Goal: Transaction & Acquisition: Book appointment/travel/reservation

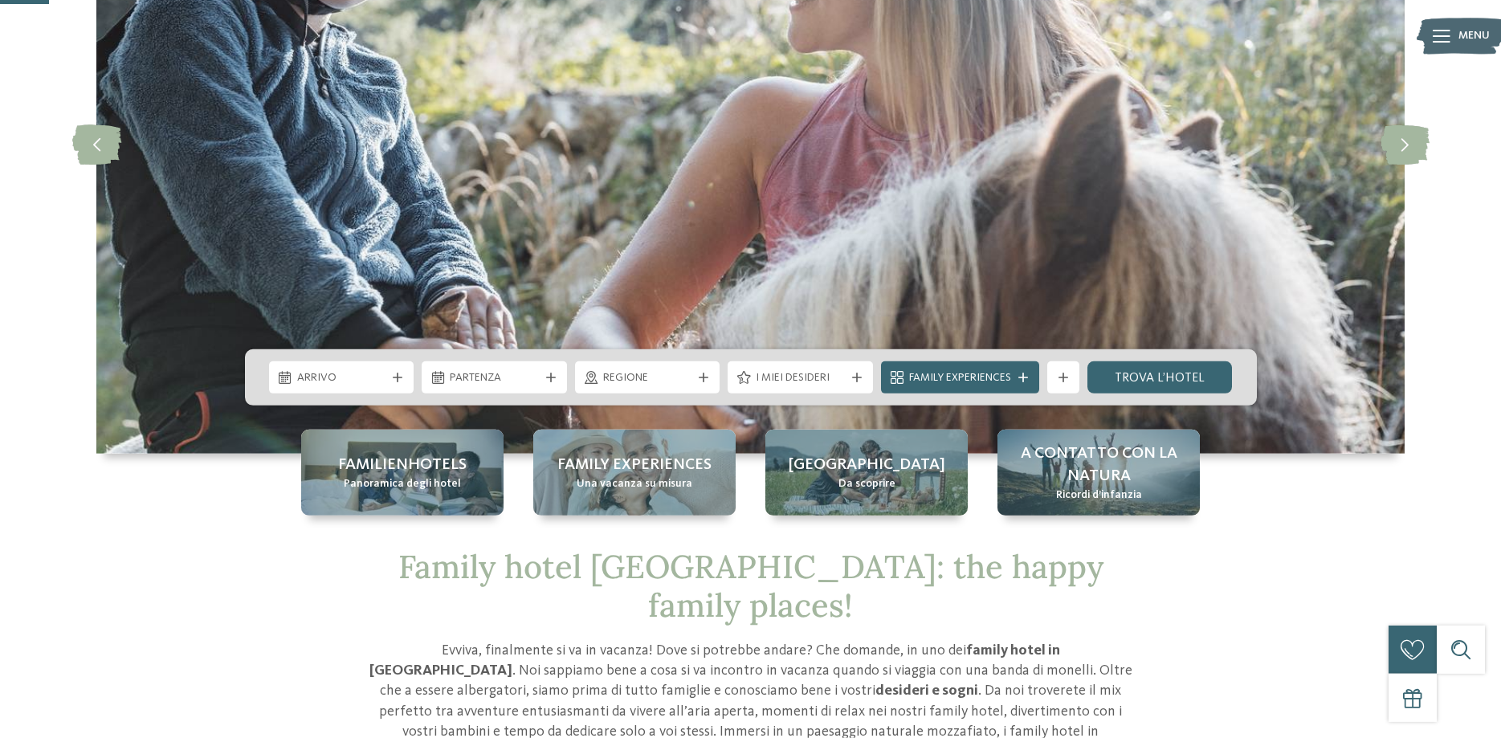
scroll to position [246, 0]
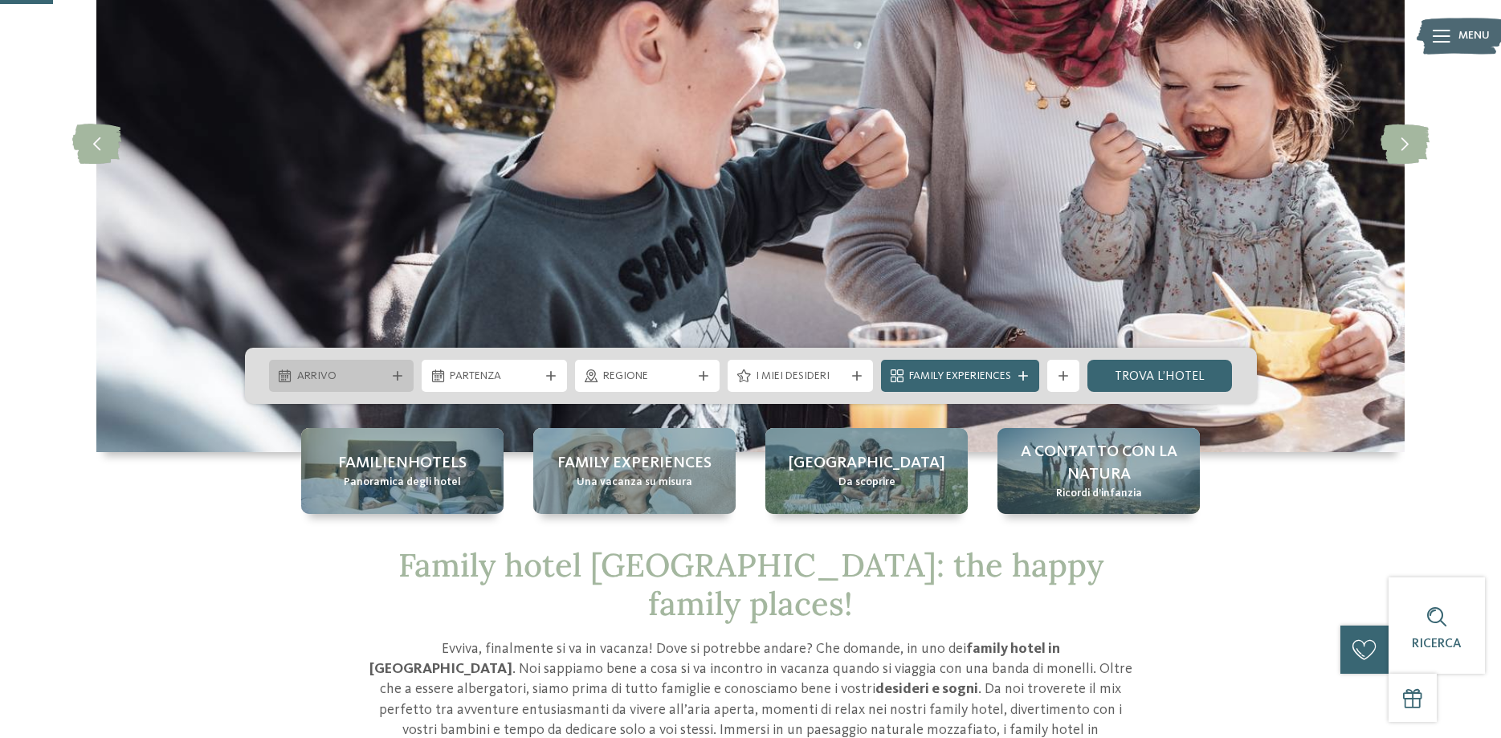
click at [366, 383] on span "Arrivo" at bounding box center [341, 377] width 89 height 16
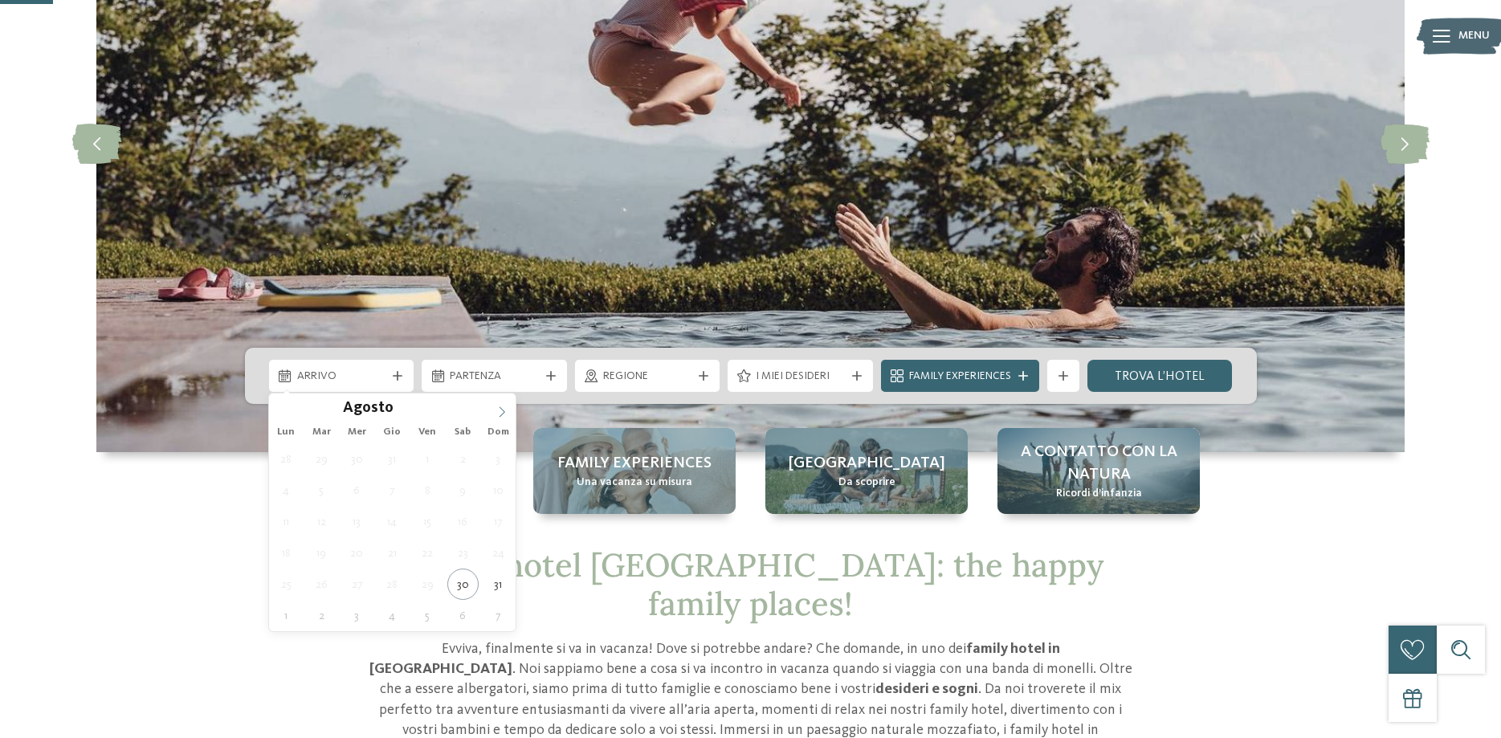
click at [502, 409] on icon at bounding box center [501, 411] width 11 height 11
type div "27.12.2025"
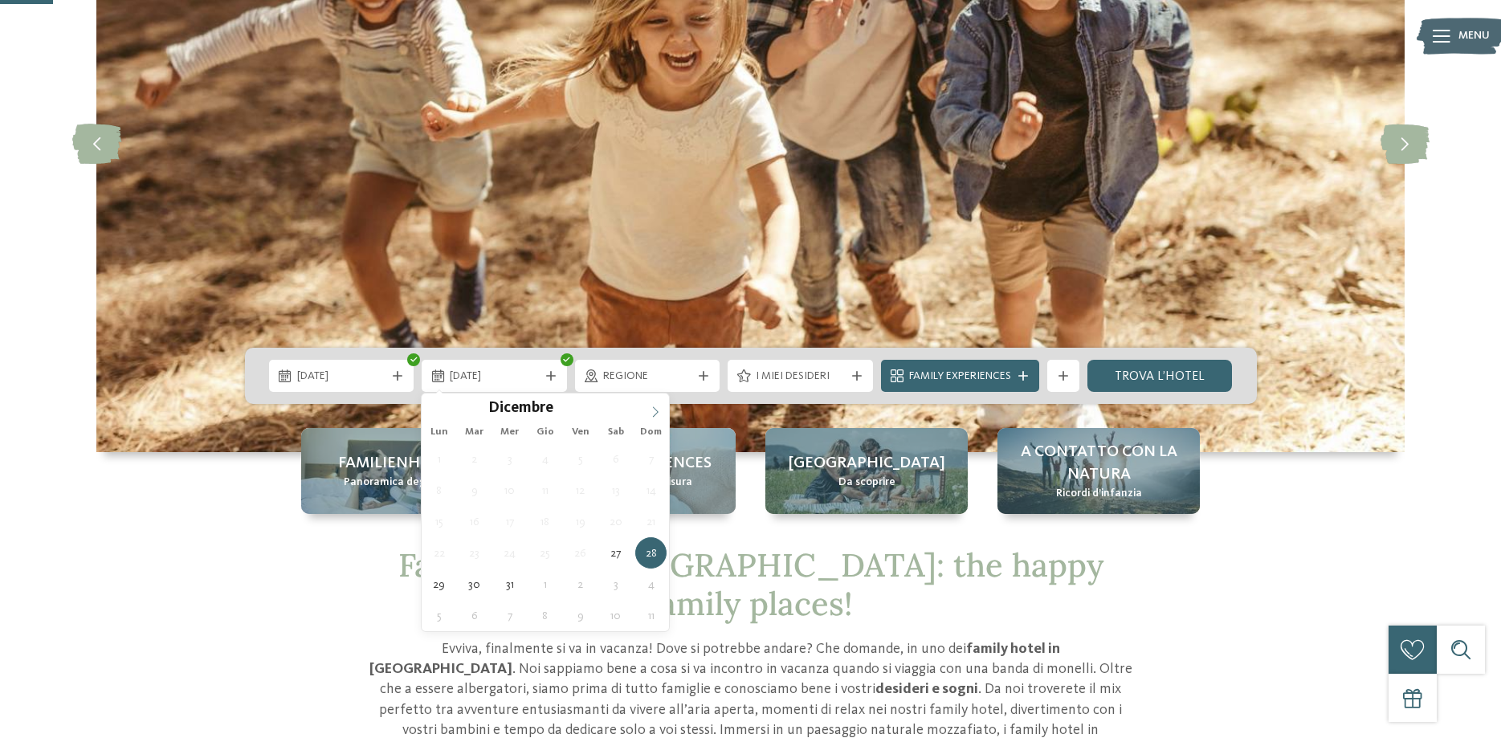
type input "****"
click at [652, 414] on icon at bounding box center [655, 411] width 11 height 11
type div "03.01.2026"
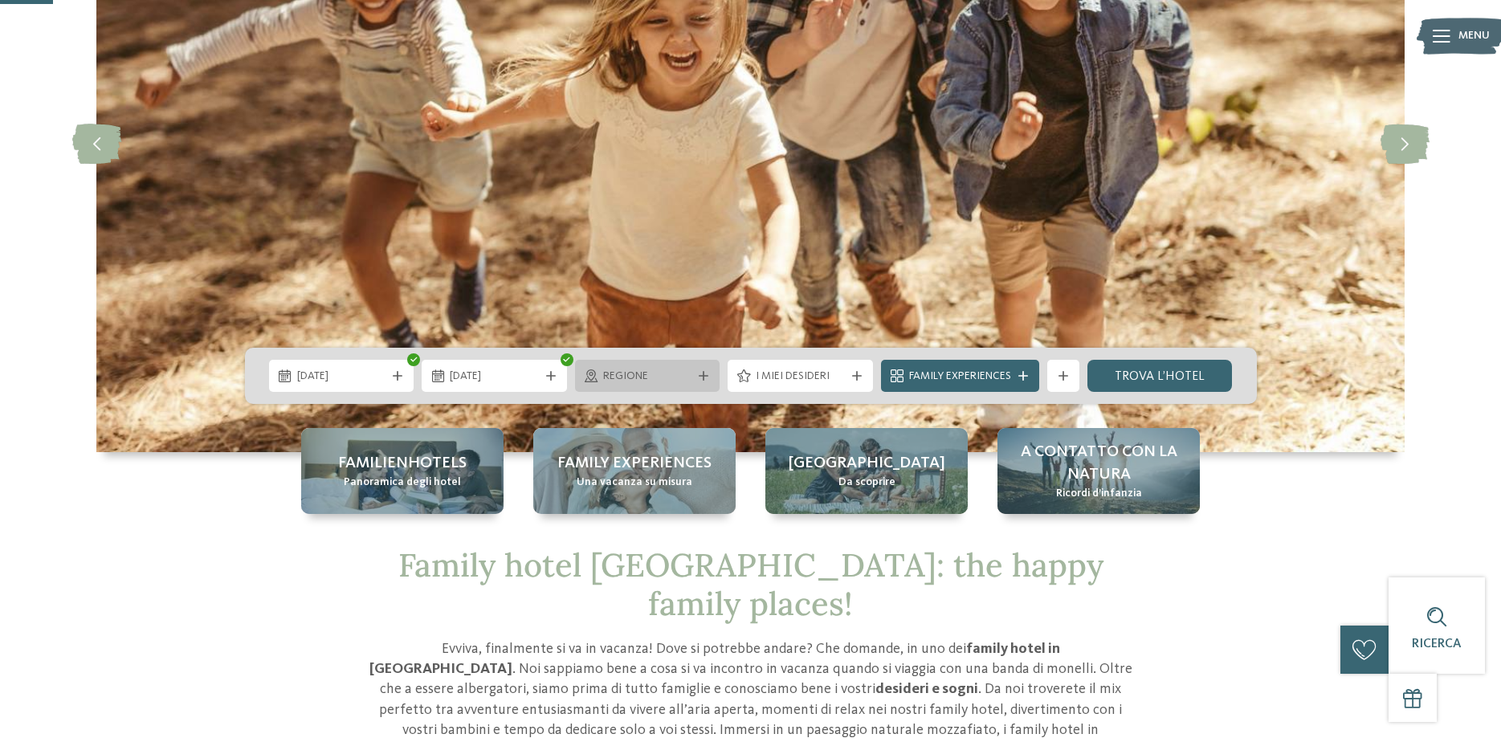
click at [703, 376] on icon at bounding box center [704, 376] width 10 height 10
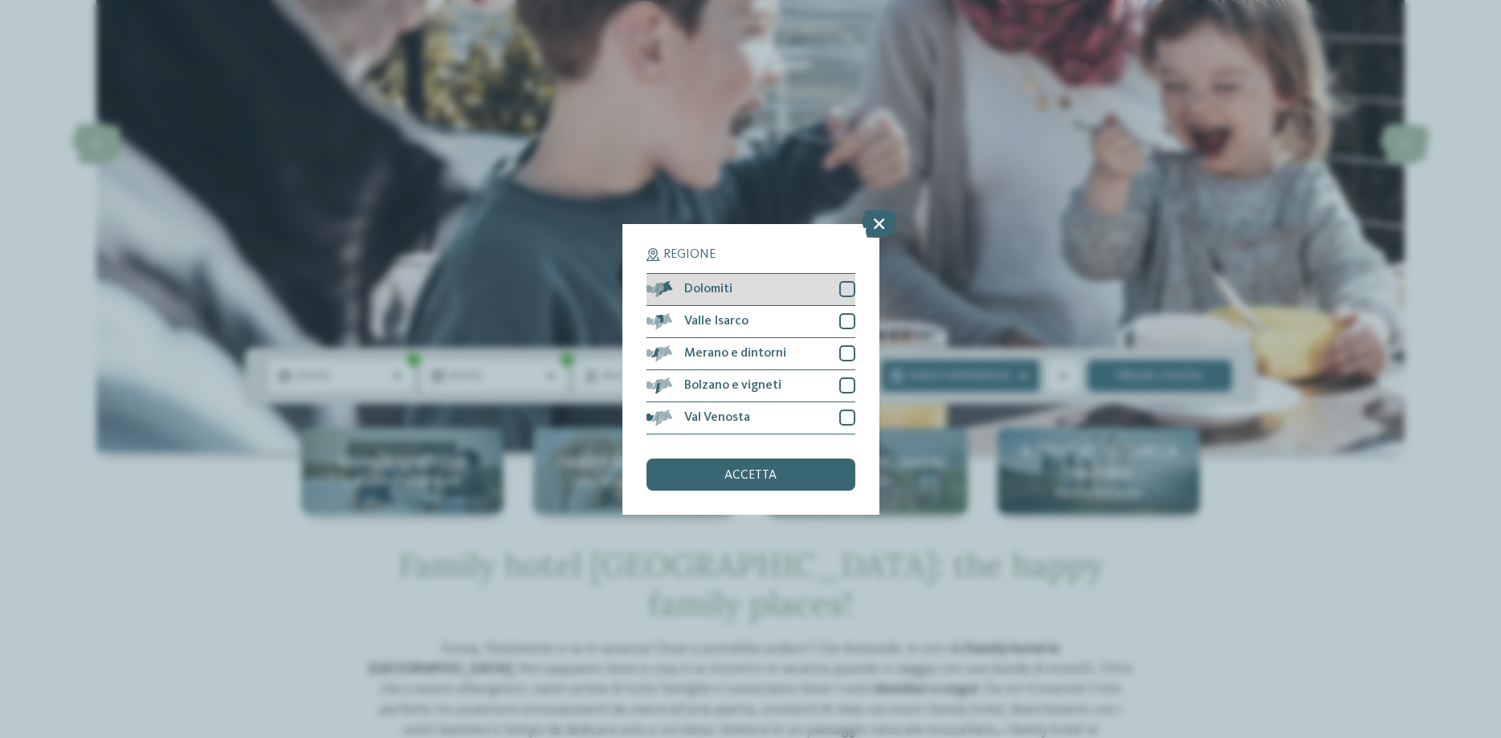
click at [843, 286] on div at bounding box center [847, 289] width 16 height 16
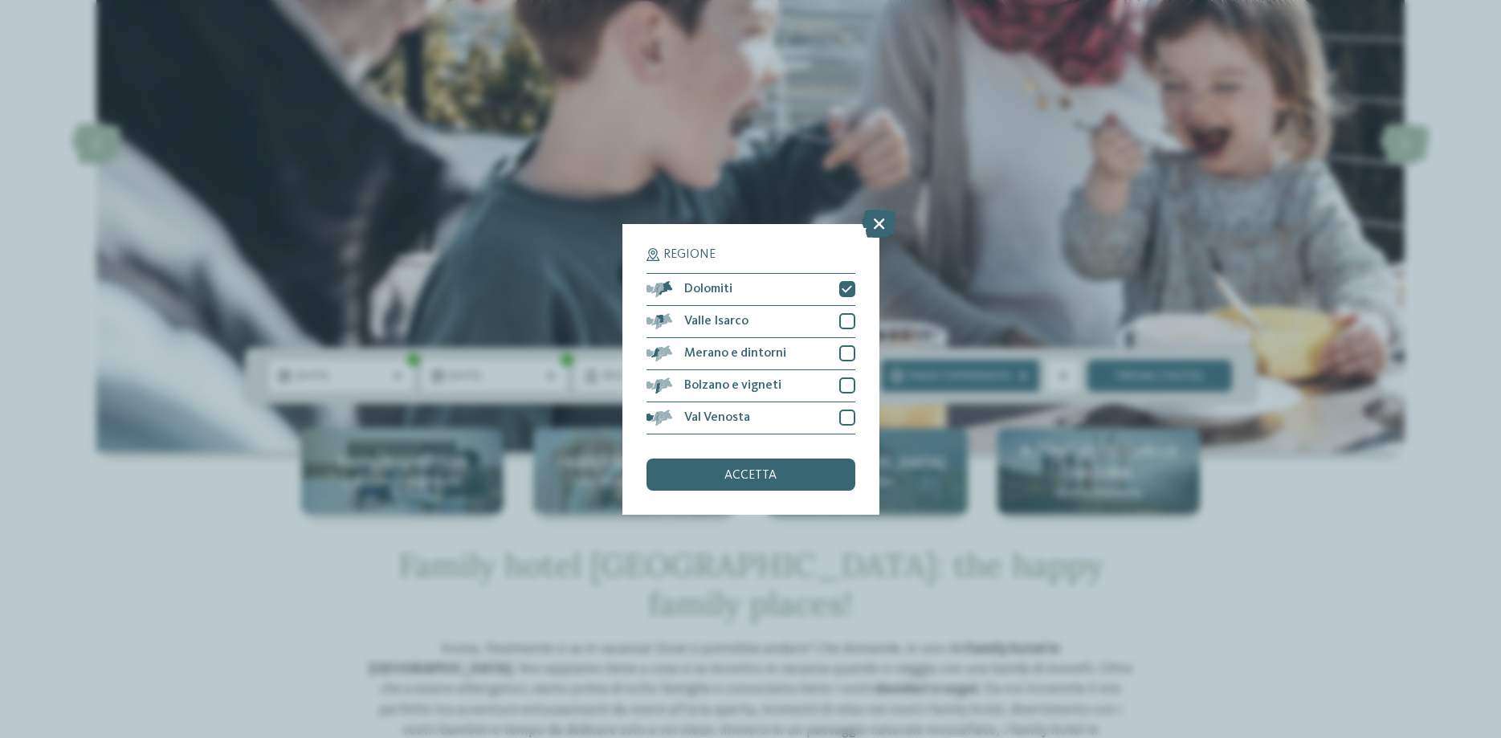
click at [777, 479] on div "accetta" at bounding box center [750, 475] width 209 height 32
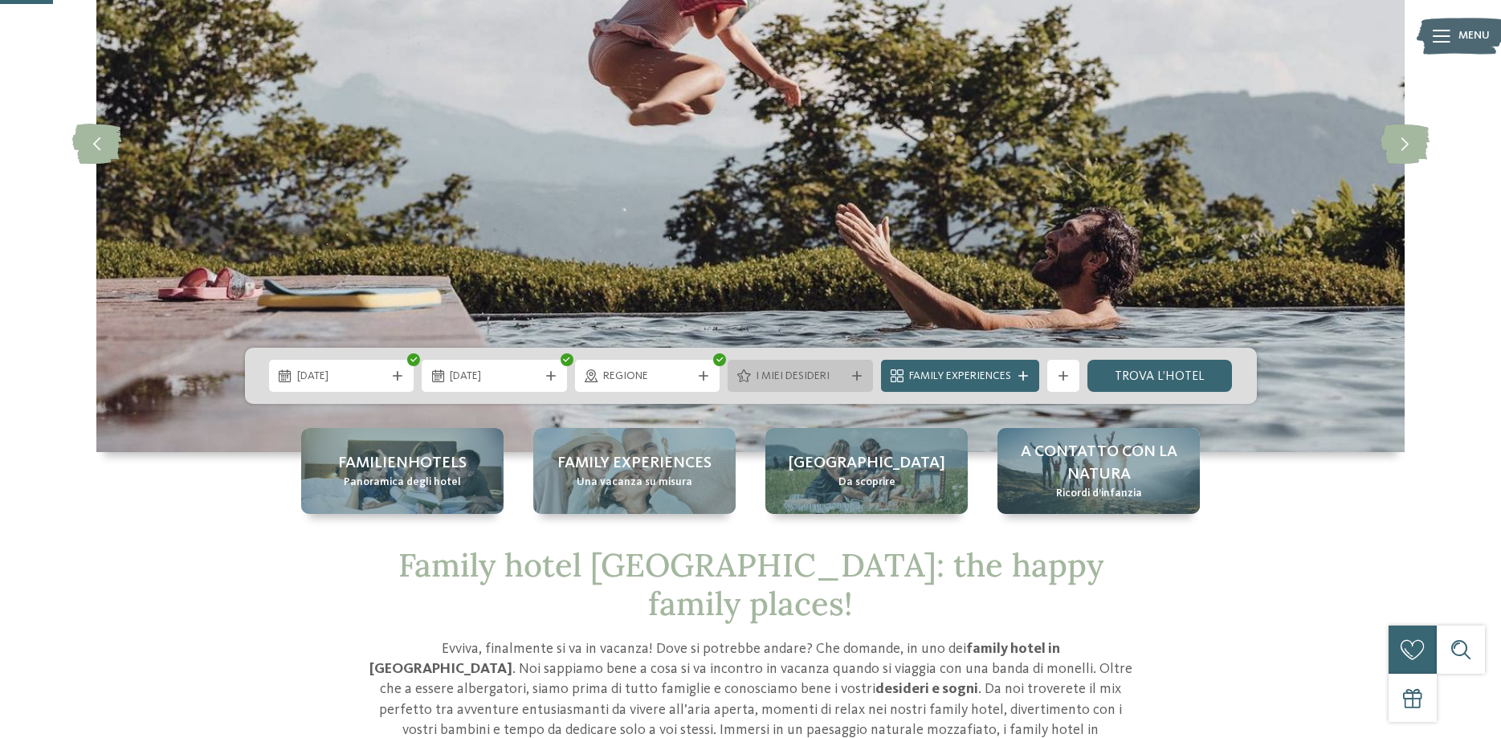
click at [856, 374] on icon at bounding box center [857, 376] width 10 height 10
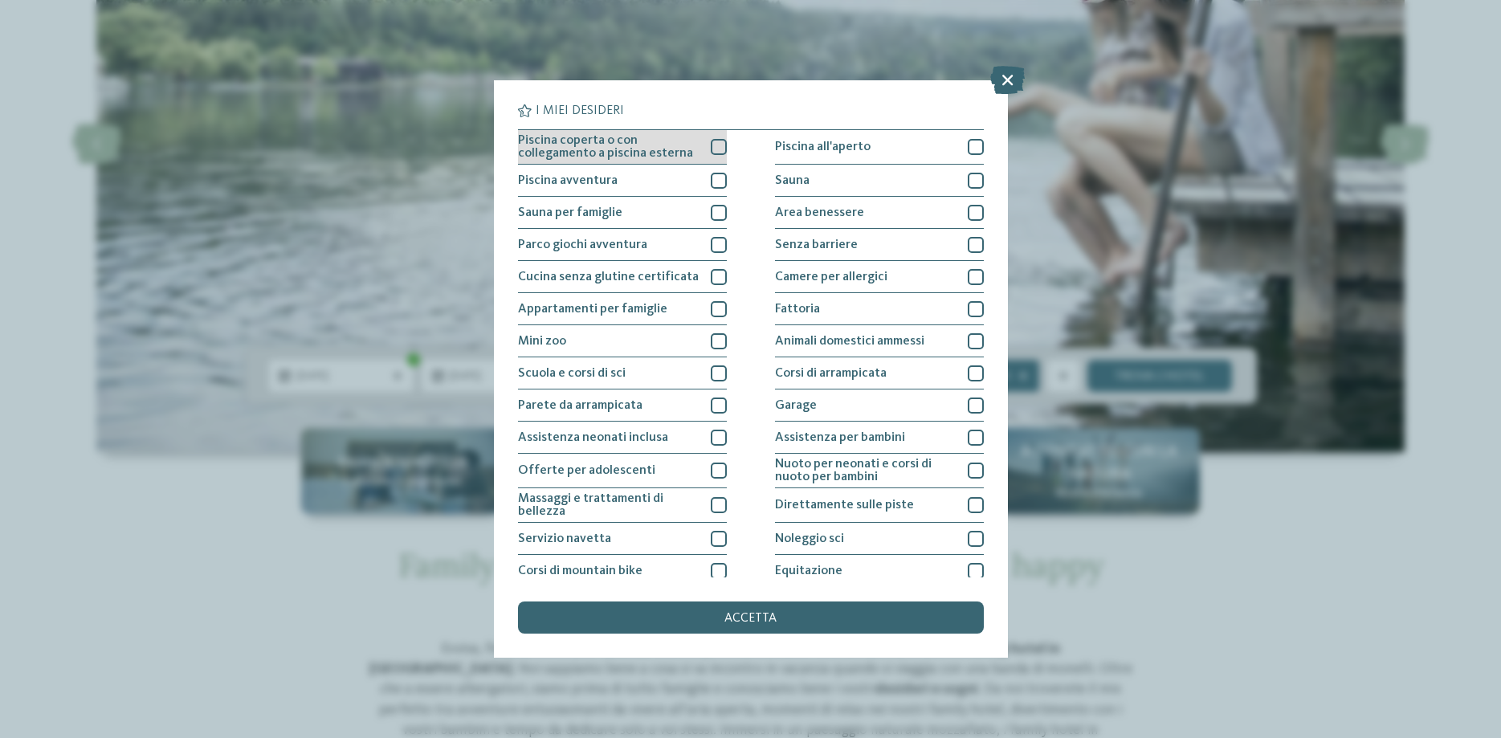
click at [717, 141] on div at bounding box center [719, 147] width 16 height 16
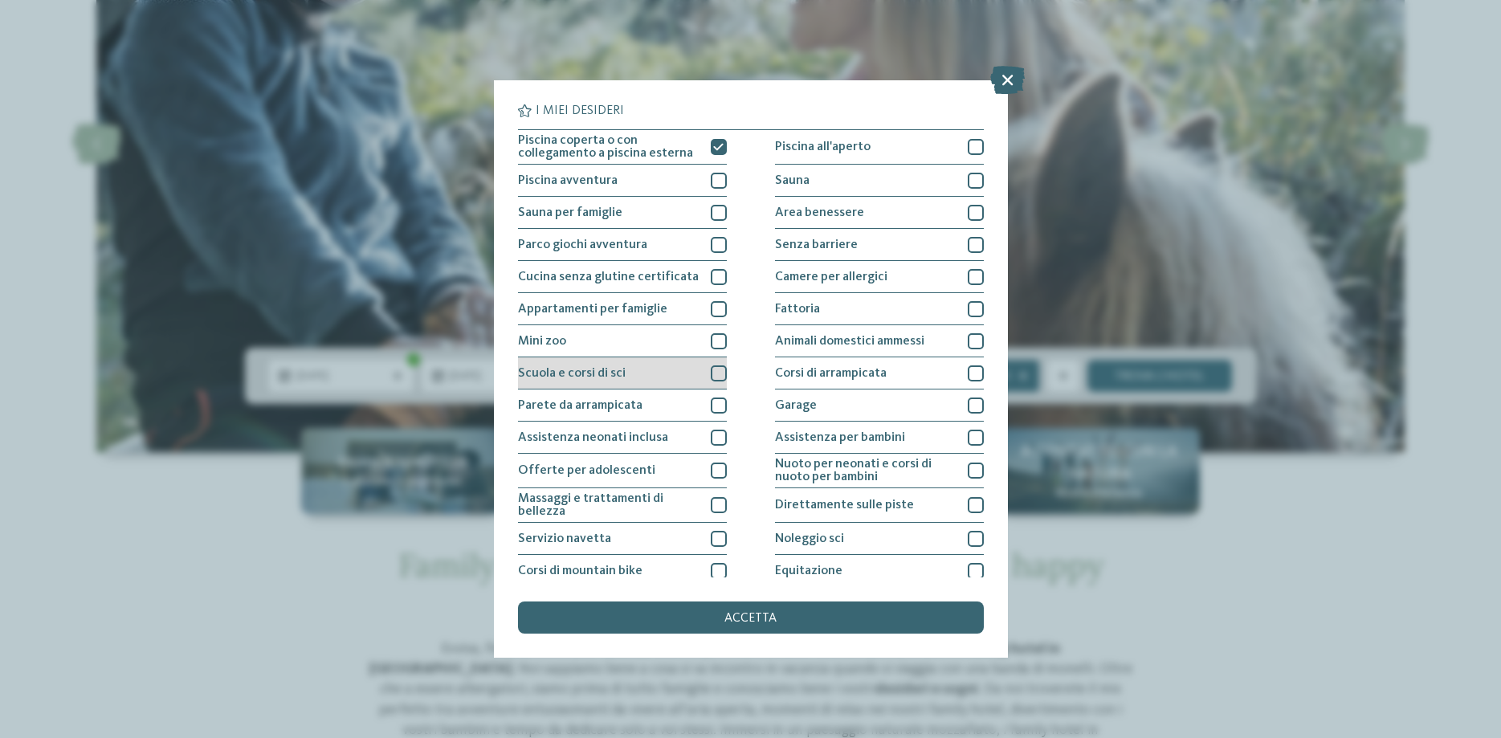
click at [719, 369] on div at bounding box center [719, 373] width 16 height 16
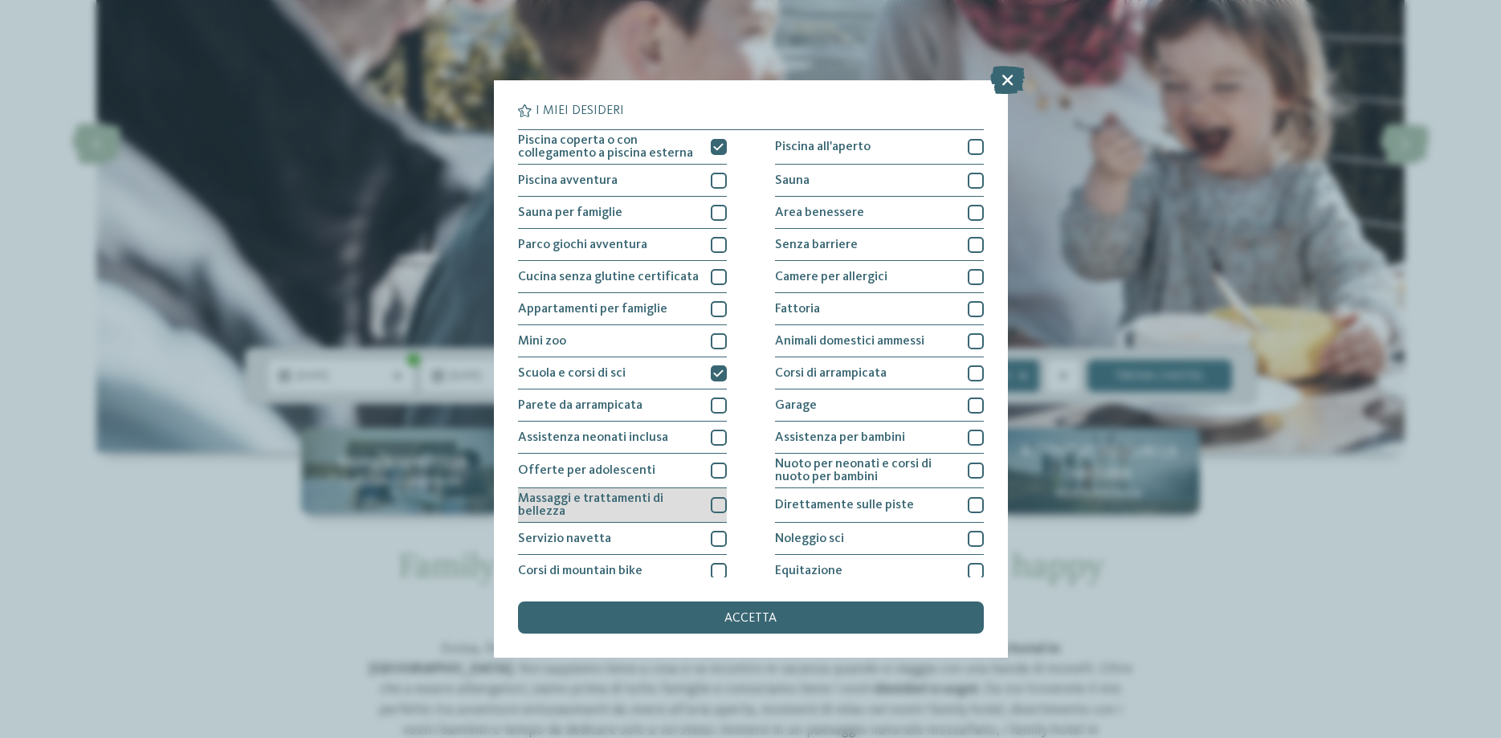
click at [725, 504] on div at bounding box center [719, 505] width 16 height 16
click at [720, 534] on div at bounding box center [719, 539] width 16 height 16
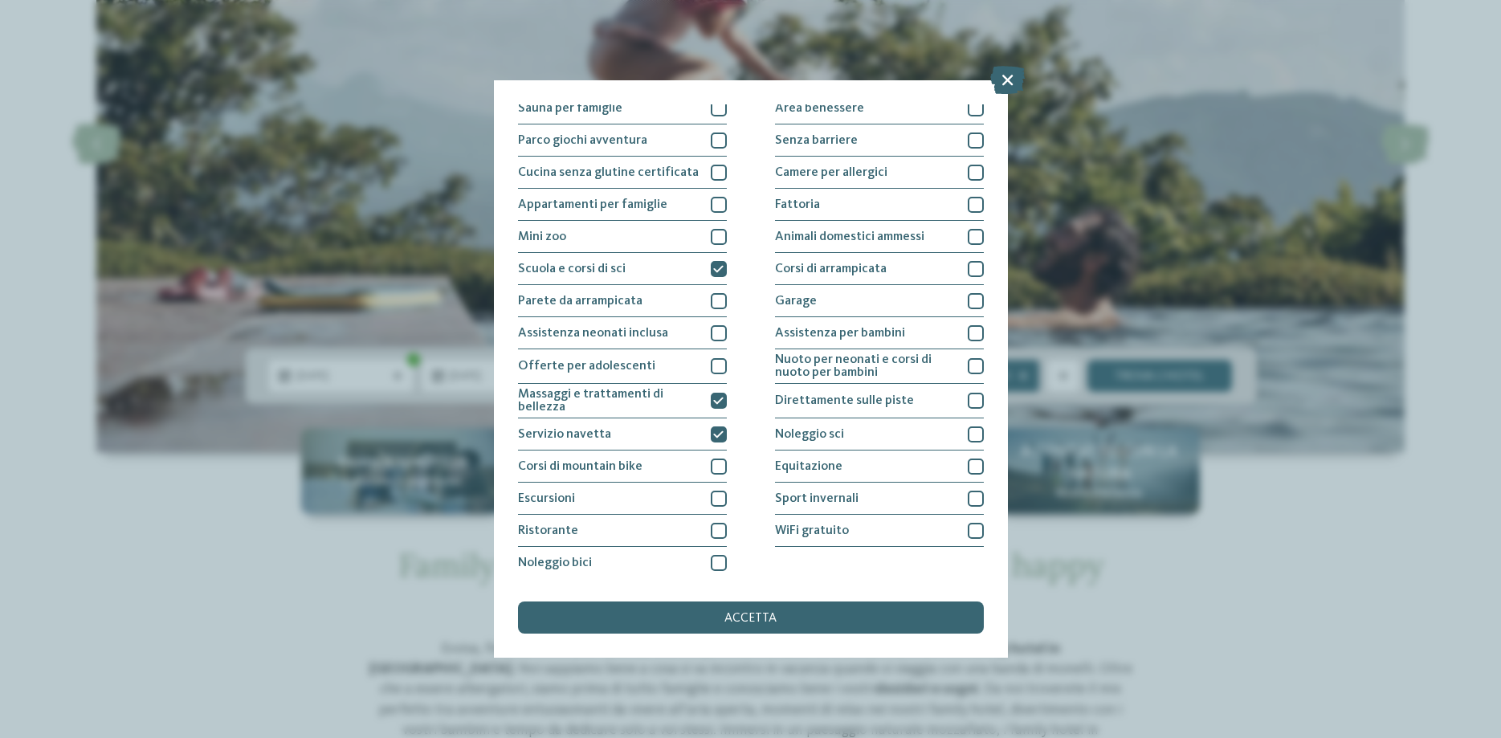
scroll to position [106, 0]
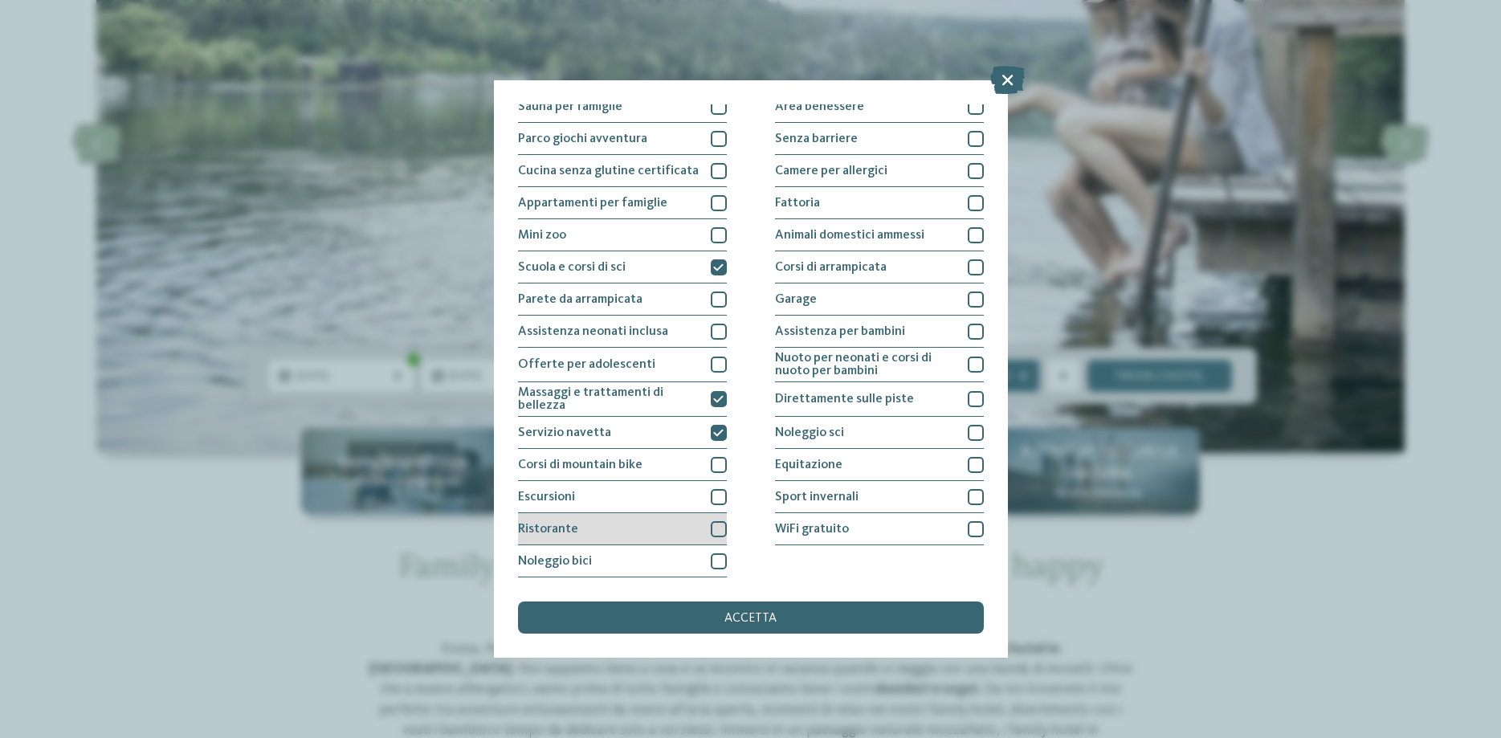
click at [716, 532] on div at bounding box center [719, 529] width 16 height 16
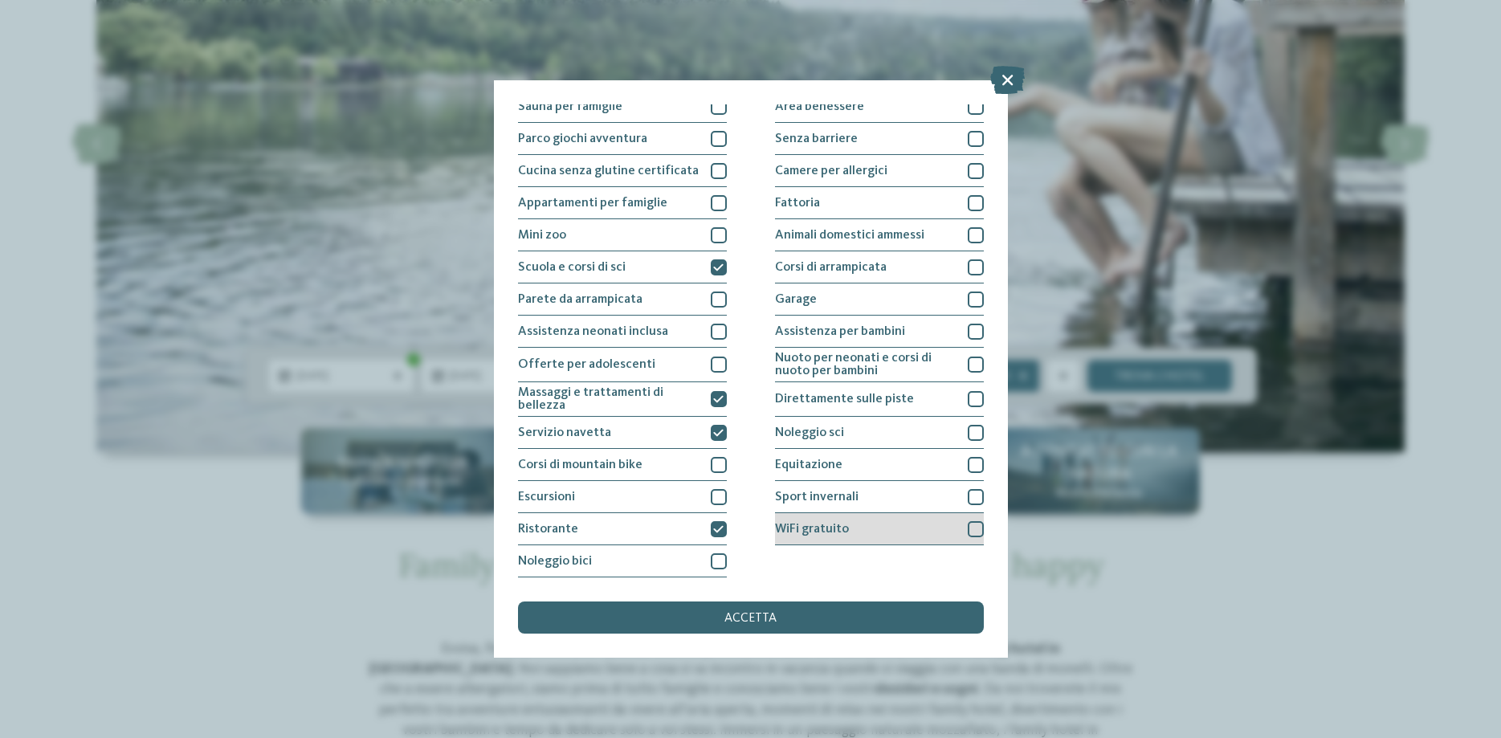
click at [974, 531] on div at bounding box center [976, 529] width 16 height 16
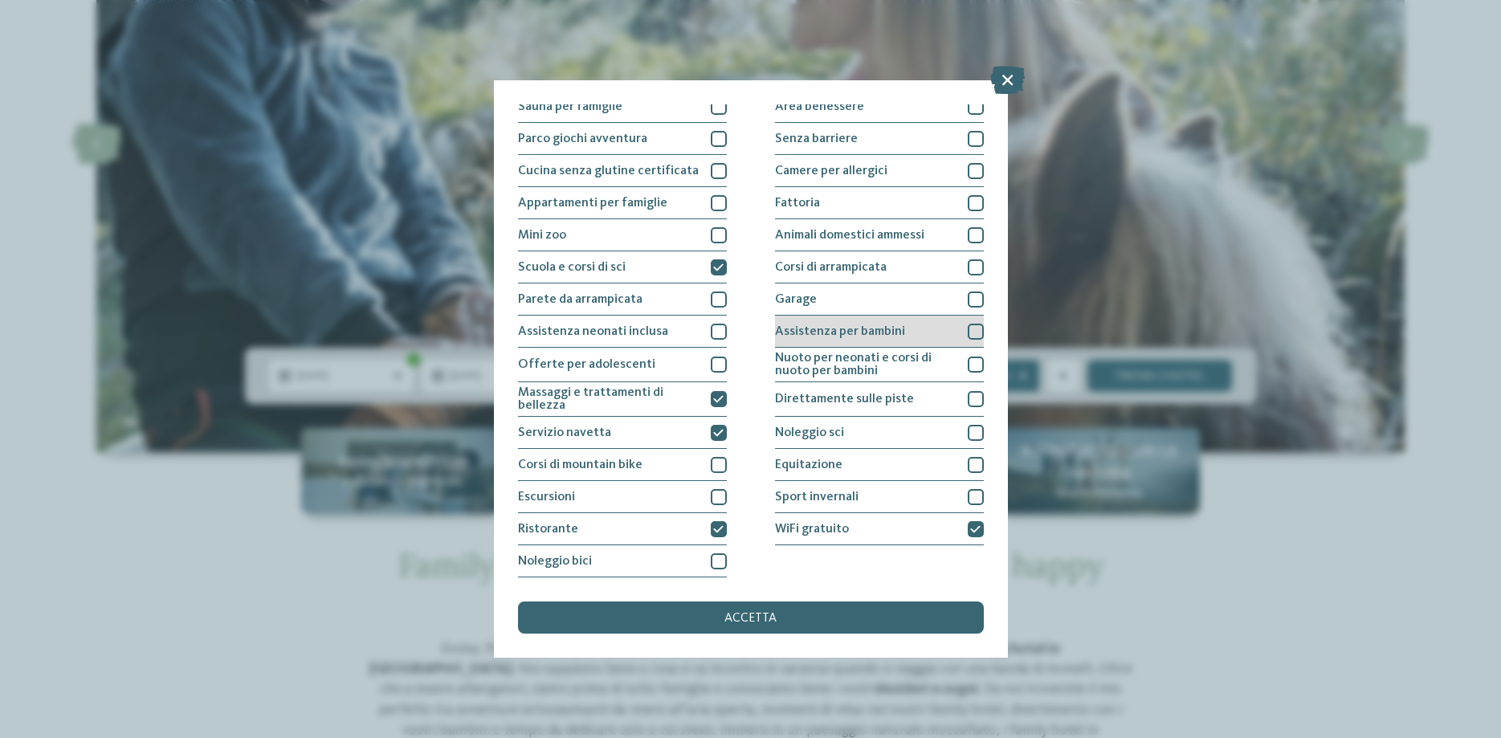
click at [973, 332] on div at bounding box center [976, 332] width 16 height 16
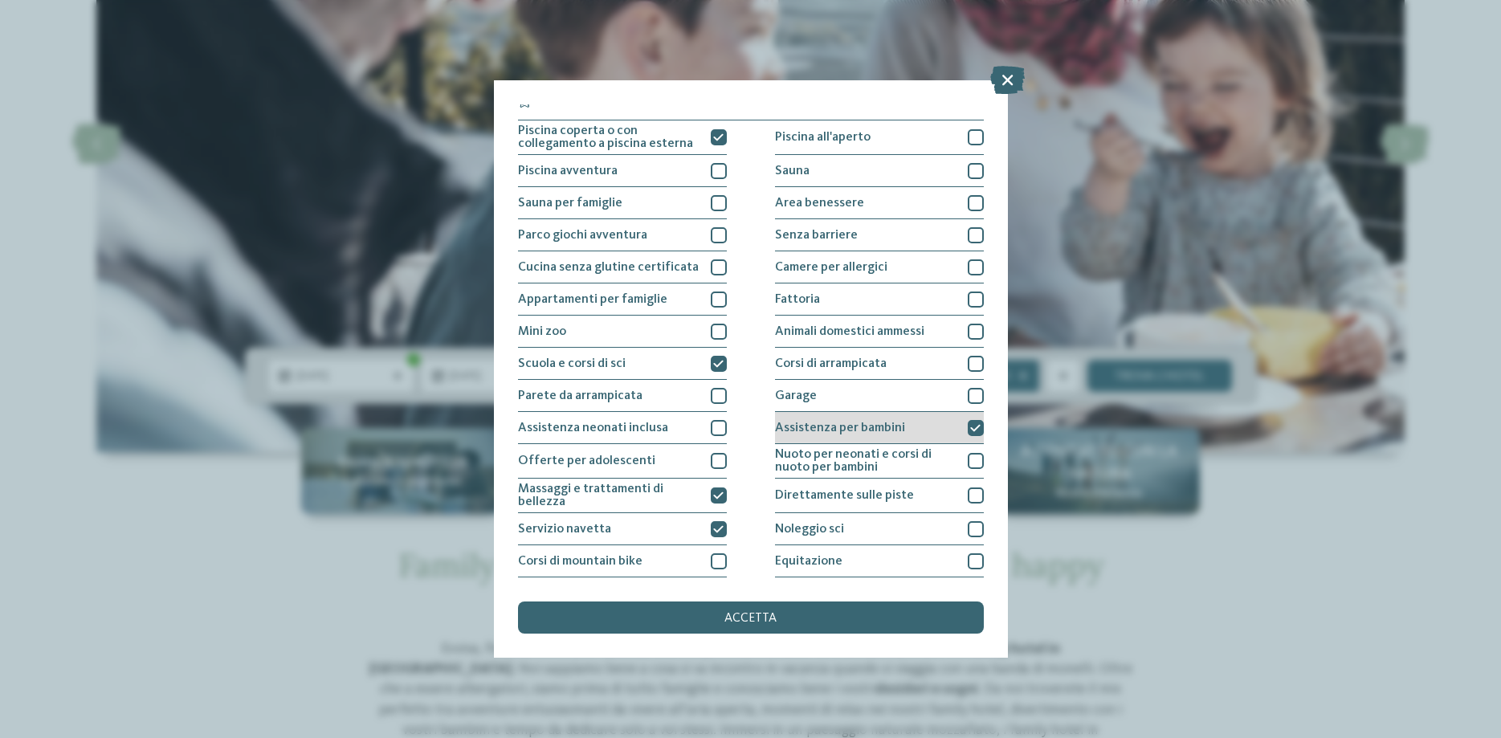
scroll to position [0, 0]
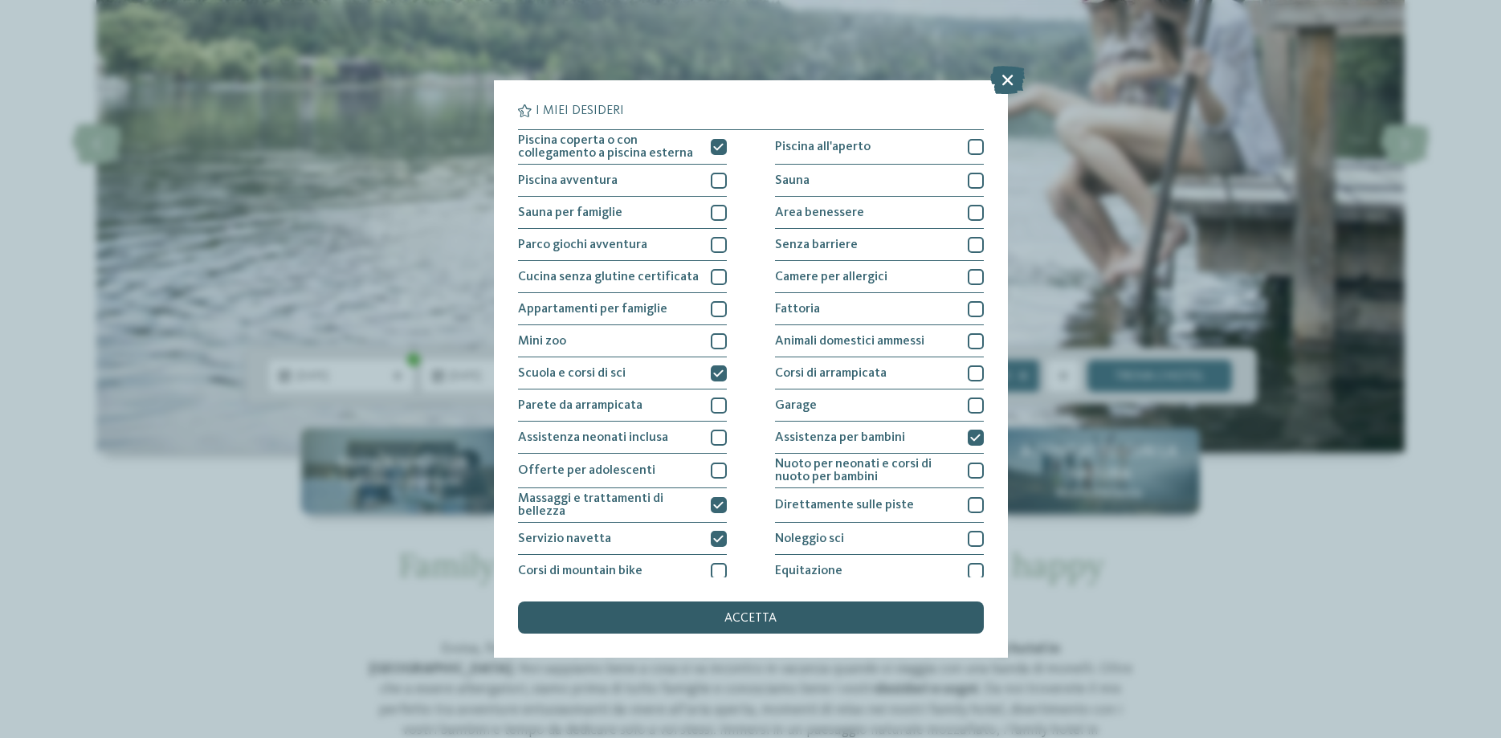
click at [773, 613] on span "accetta" at bounding box center [750, 618] width 52 height 13
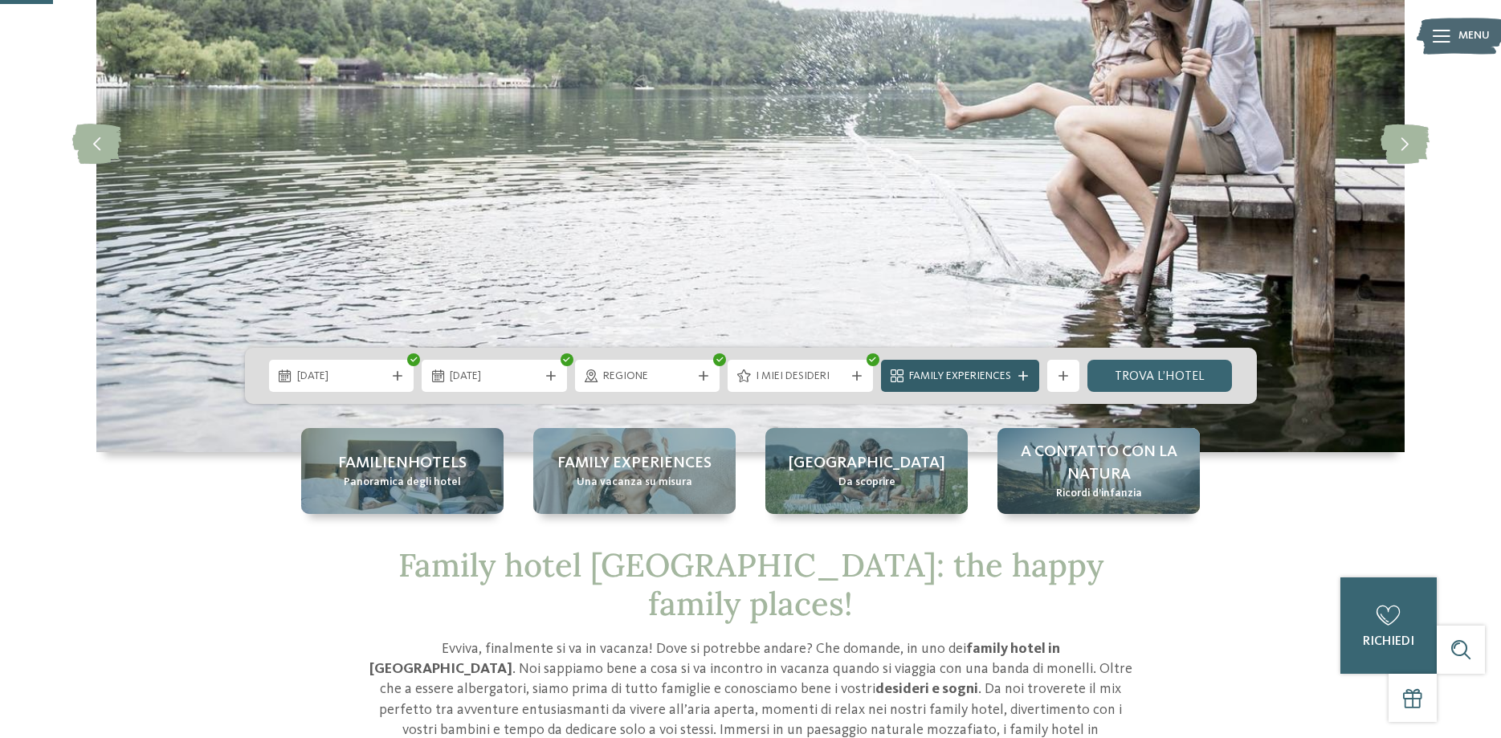
click at [989, 381] on span "Family Experiences" at bounding box center [960, 377] width 102 height 16
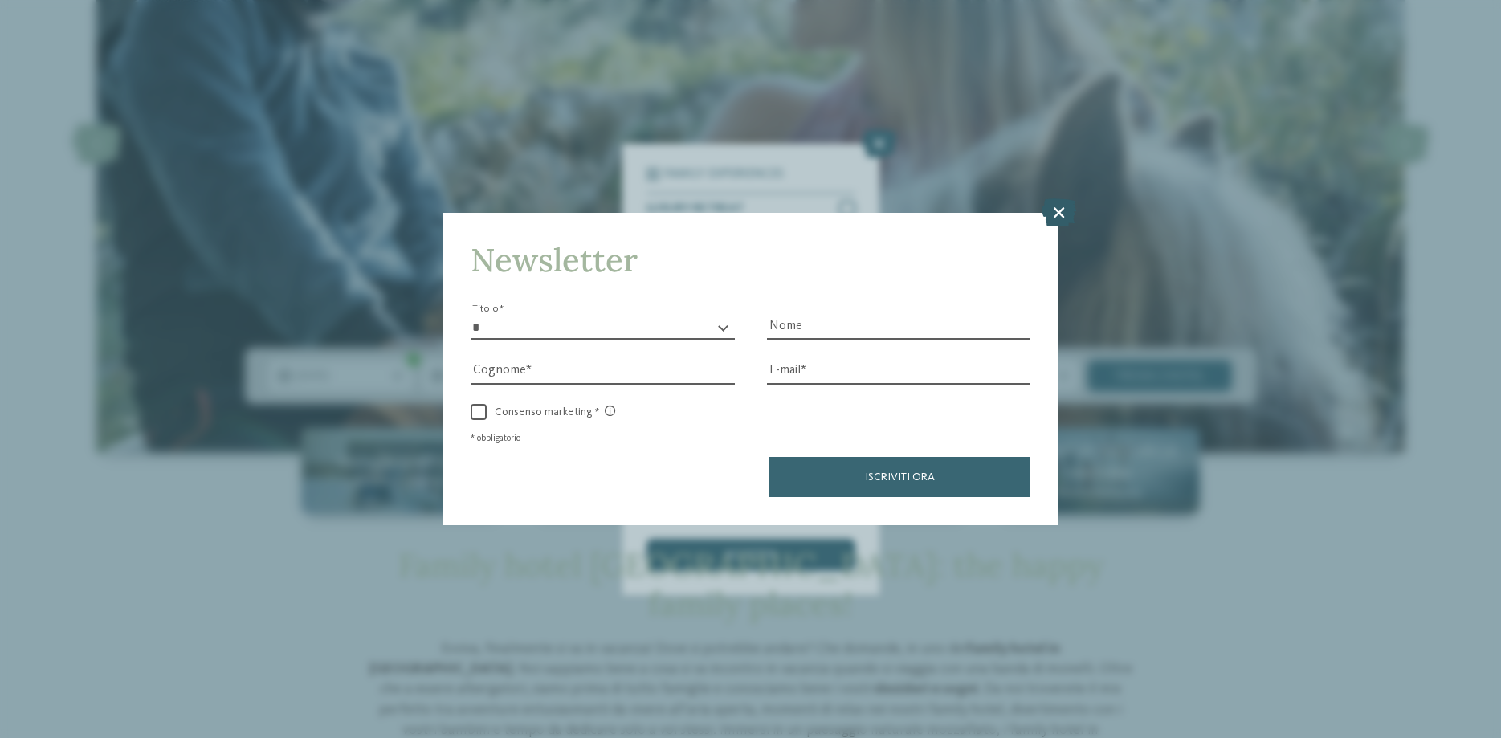
click at [1060, 212] on icon at bounding box center [1059, 212] width 35 height 28
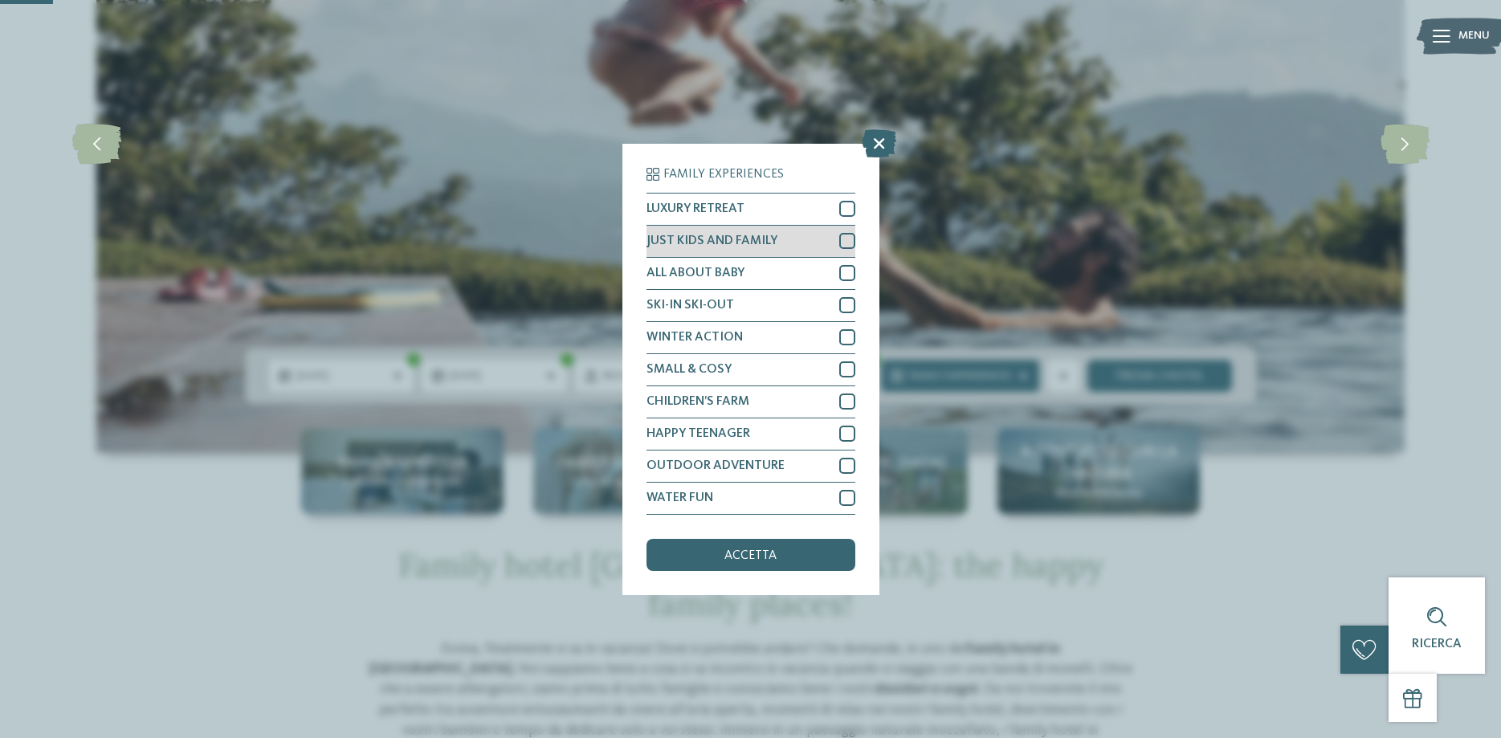
click at [852, 243] on div at bounding box center [847, 241] width 16 height 16
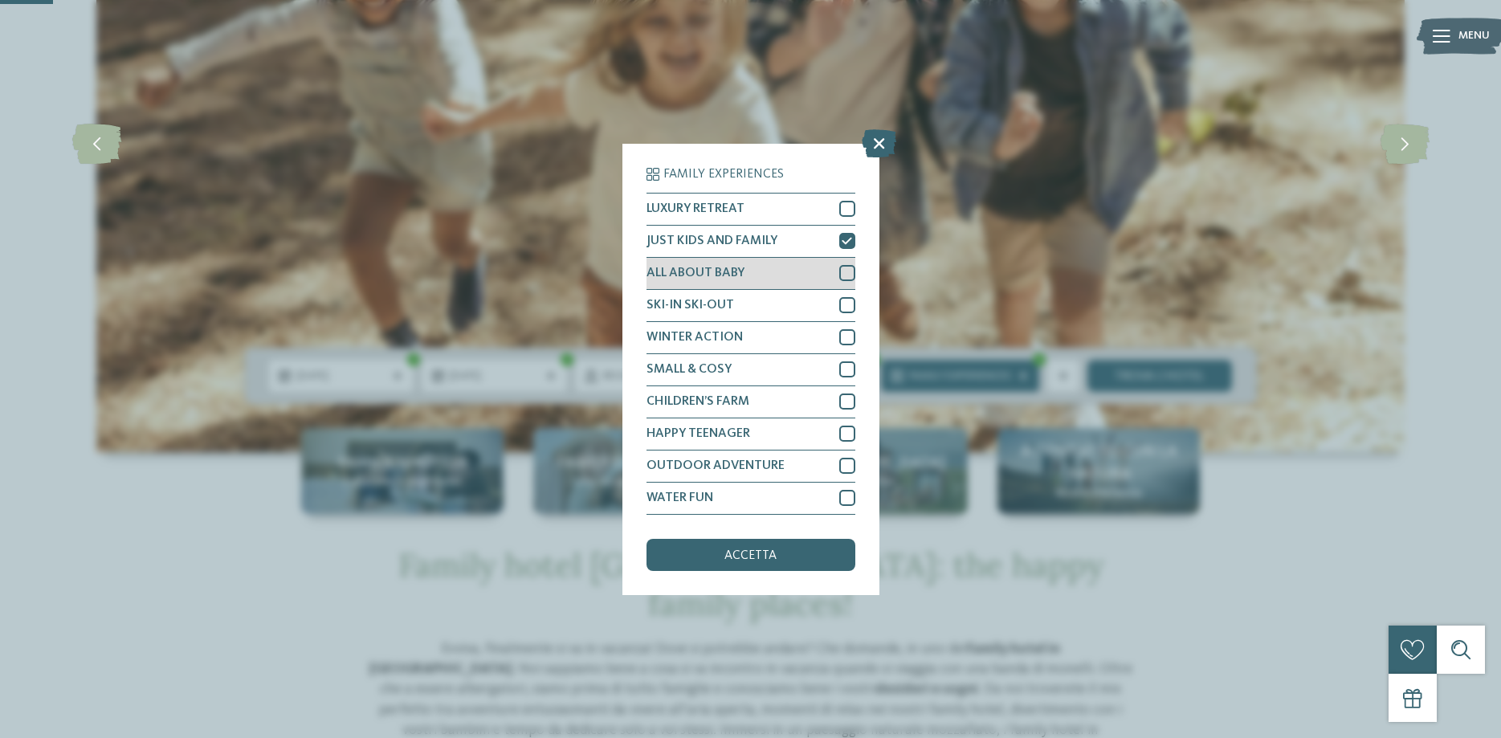
click at [850, 274] on div at bounding box center [847, 273] width 16 height 16
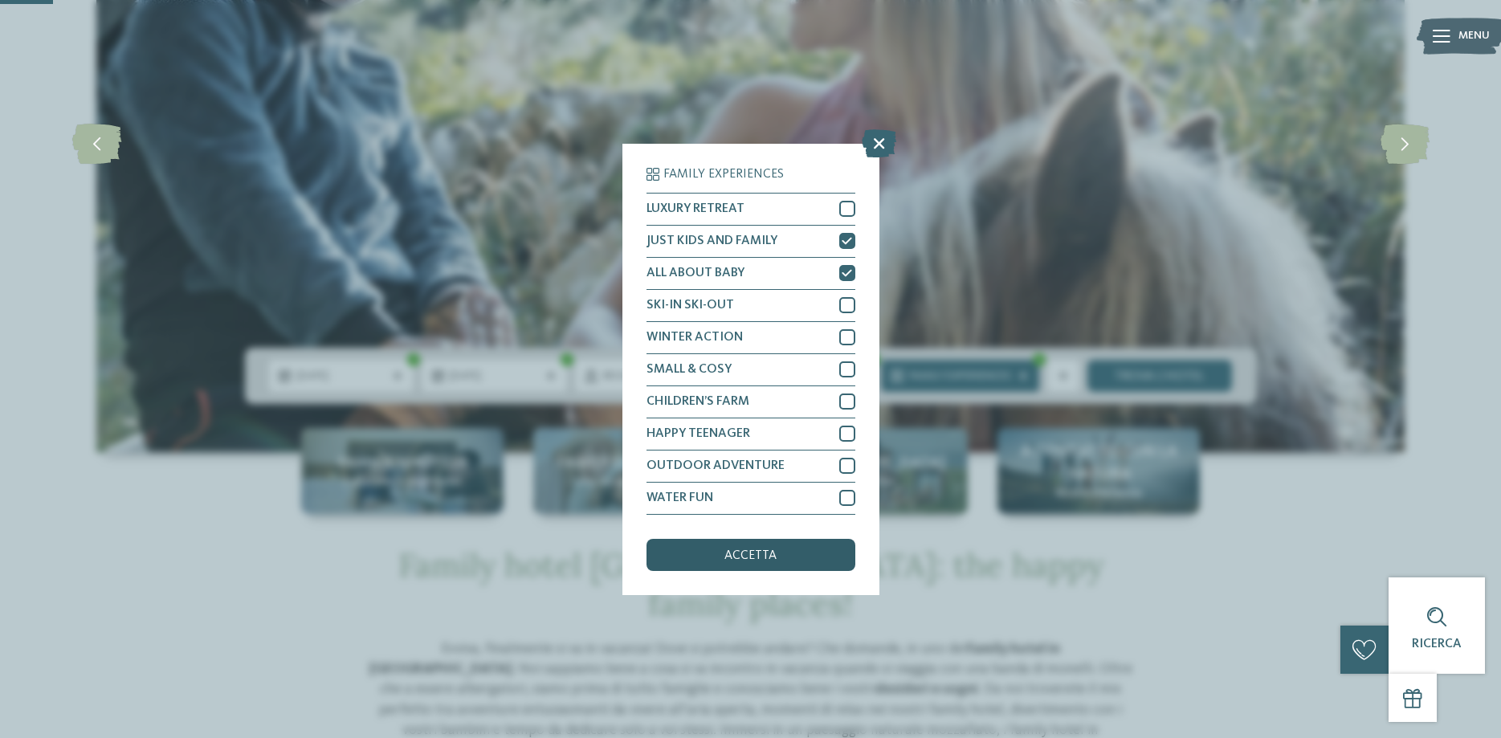
click at [781, 551] on div "accetta" at bounding box center [750, 555] width 209 height 32
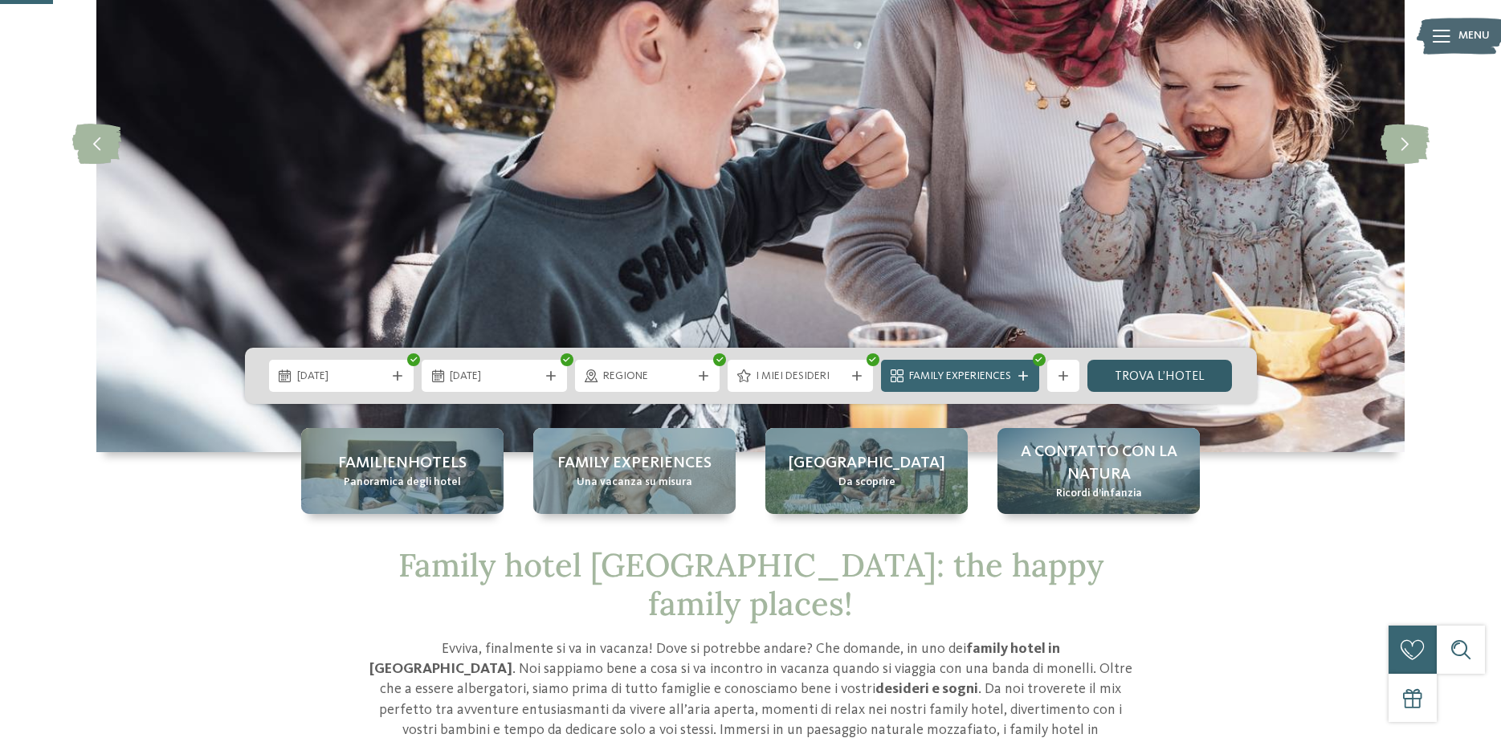
click at [1157, 377] on link "trova l’hotel" at bounding box center [1159, 376] width 145 height 32
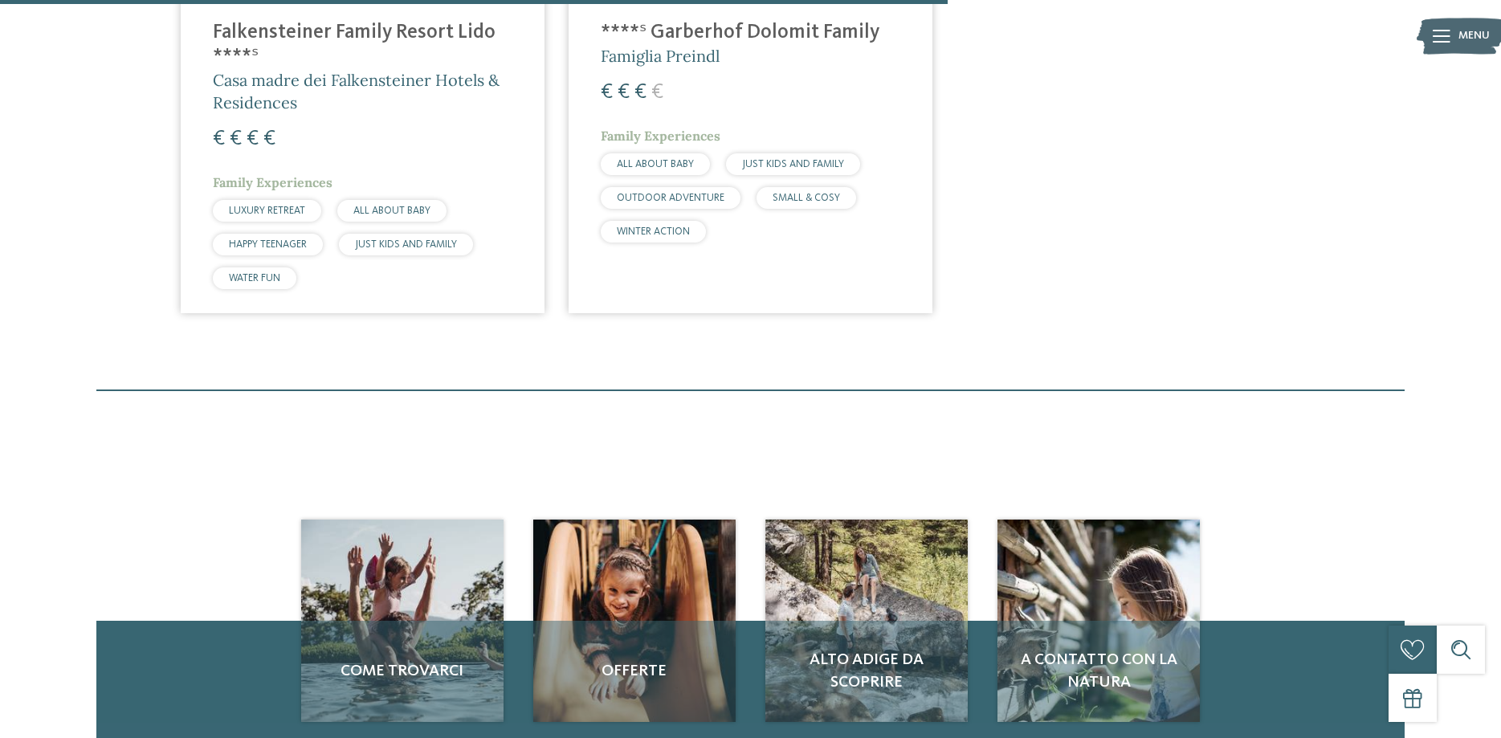
scroll to position [1140, 0]
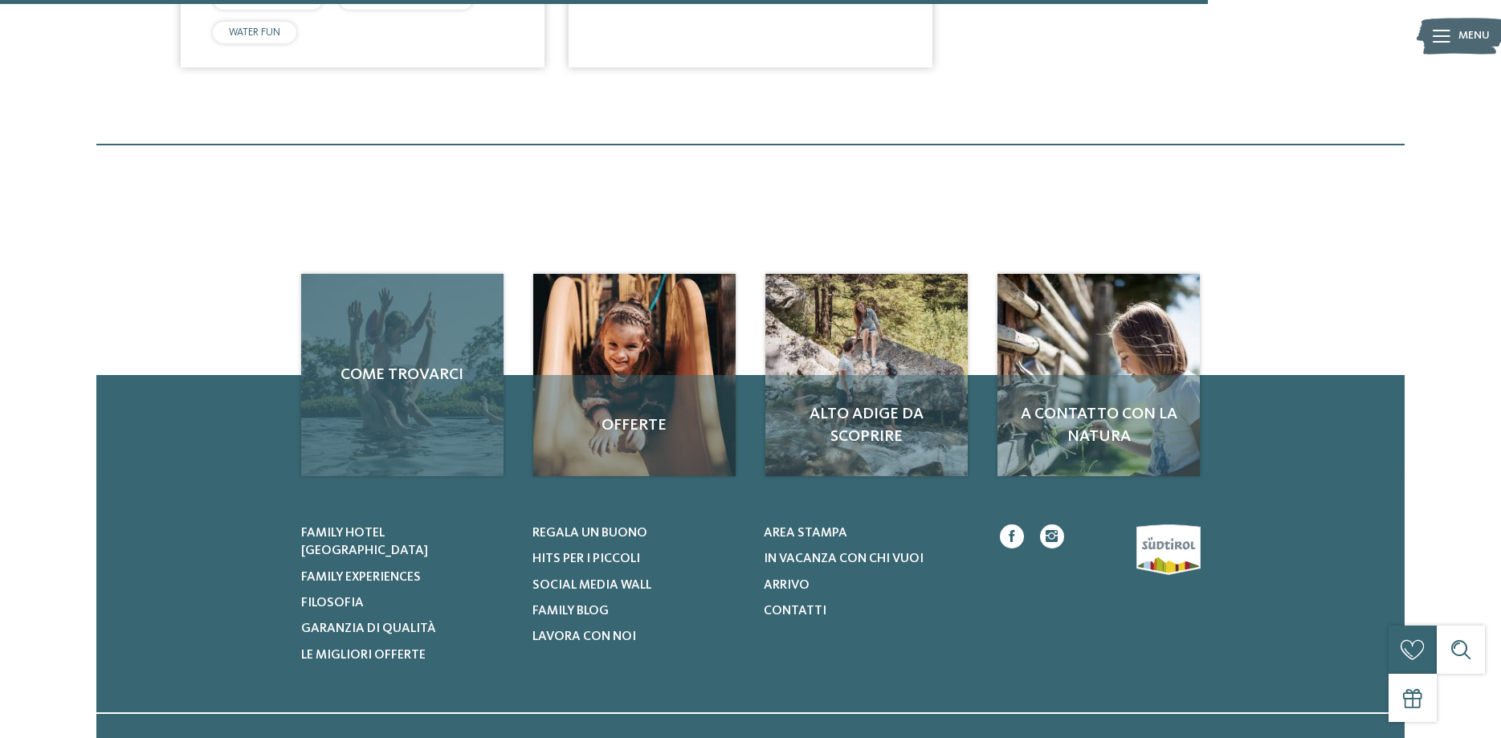
click at [424, 404] on div "Come trovarci" at bounding box center [402, 375] width 202 height 202
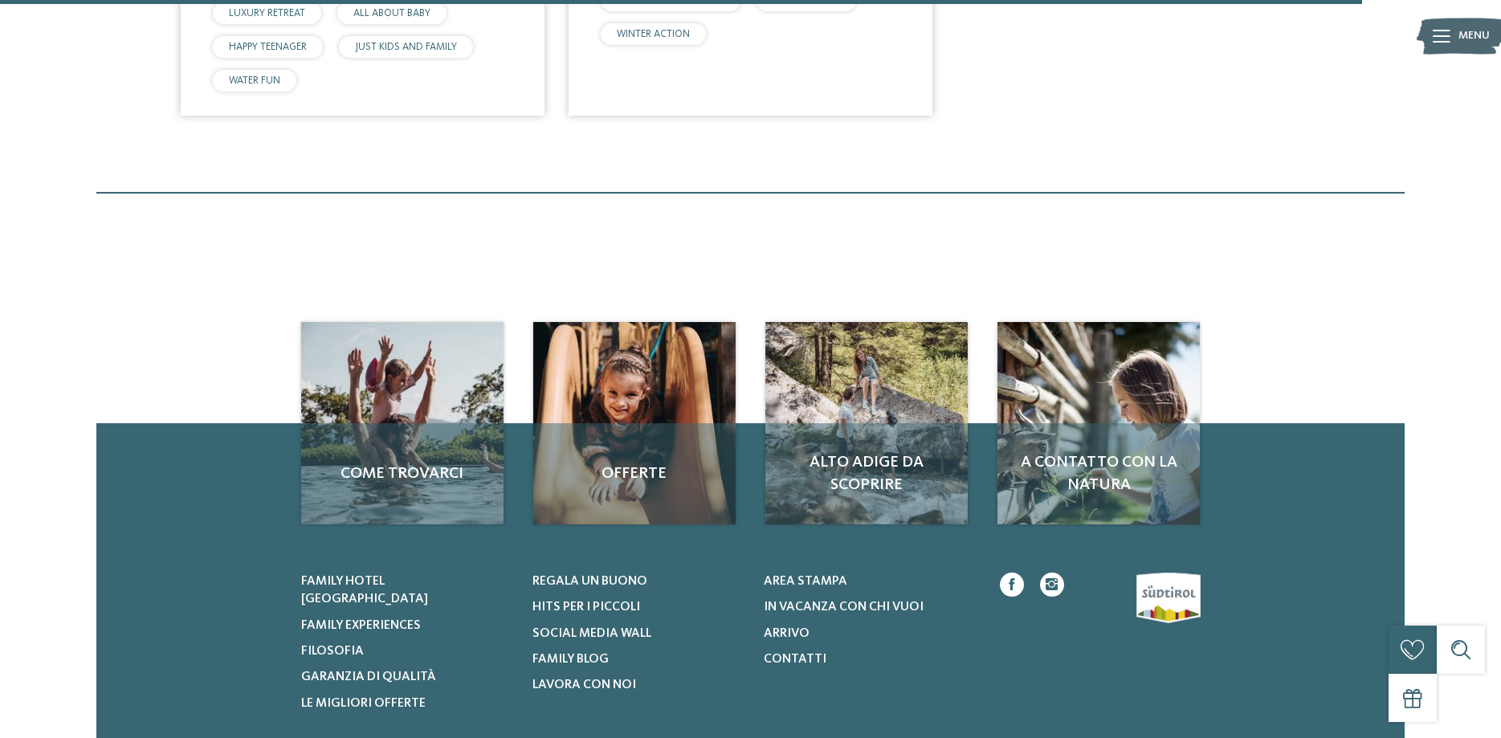
scroll to position [1304, 0]
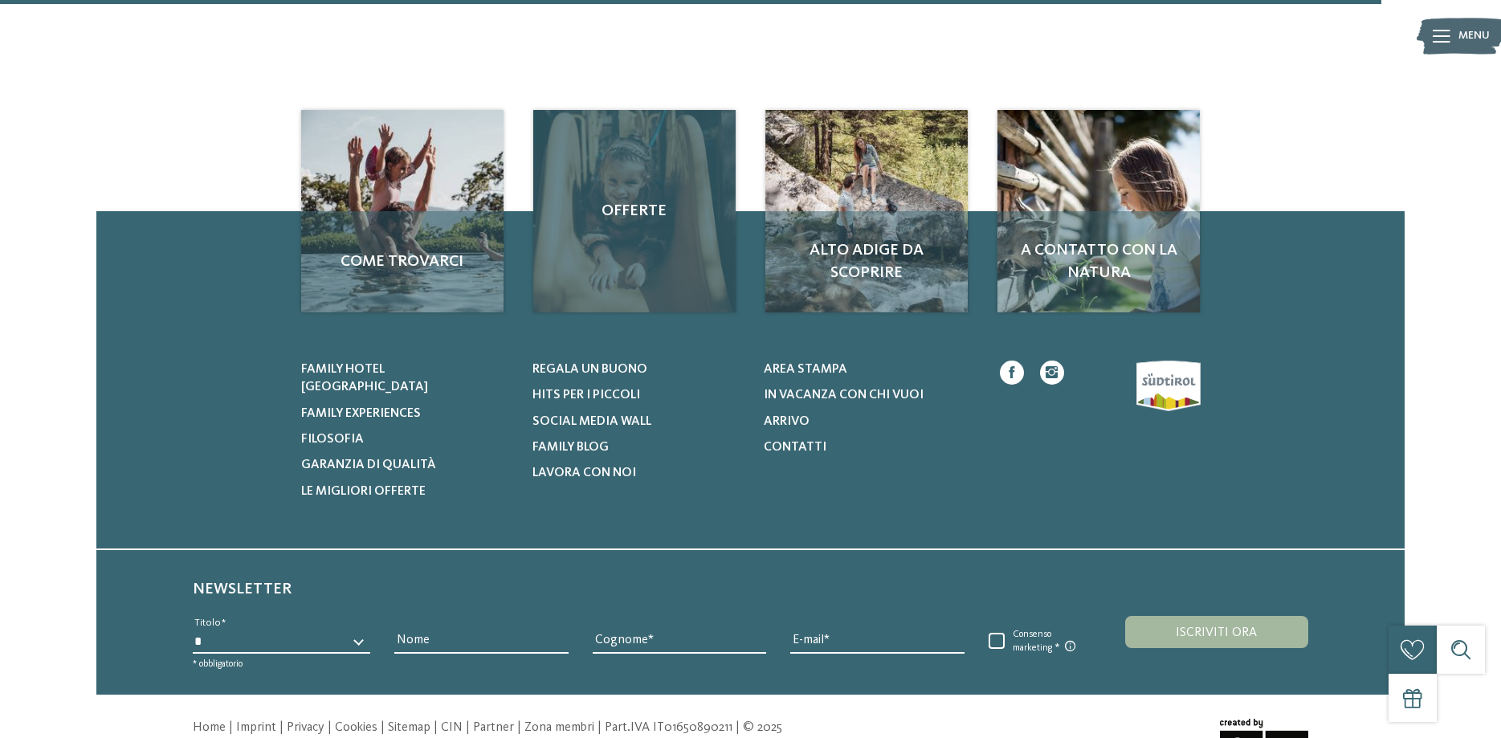
click at [648, 254] on div "Offerte" at bounding box center [634, 211] width 202 height 202
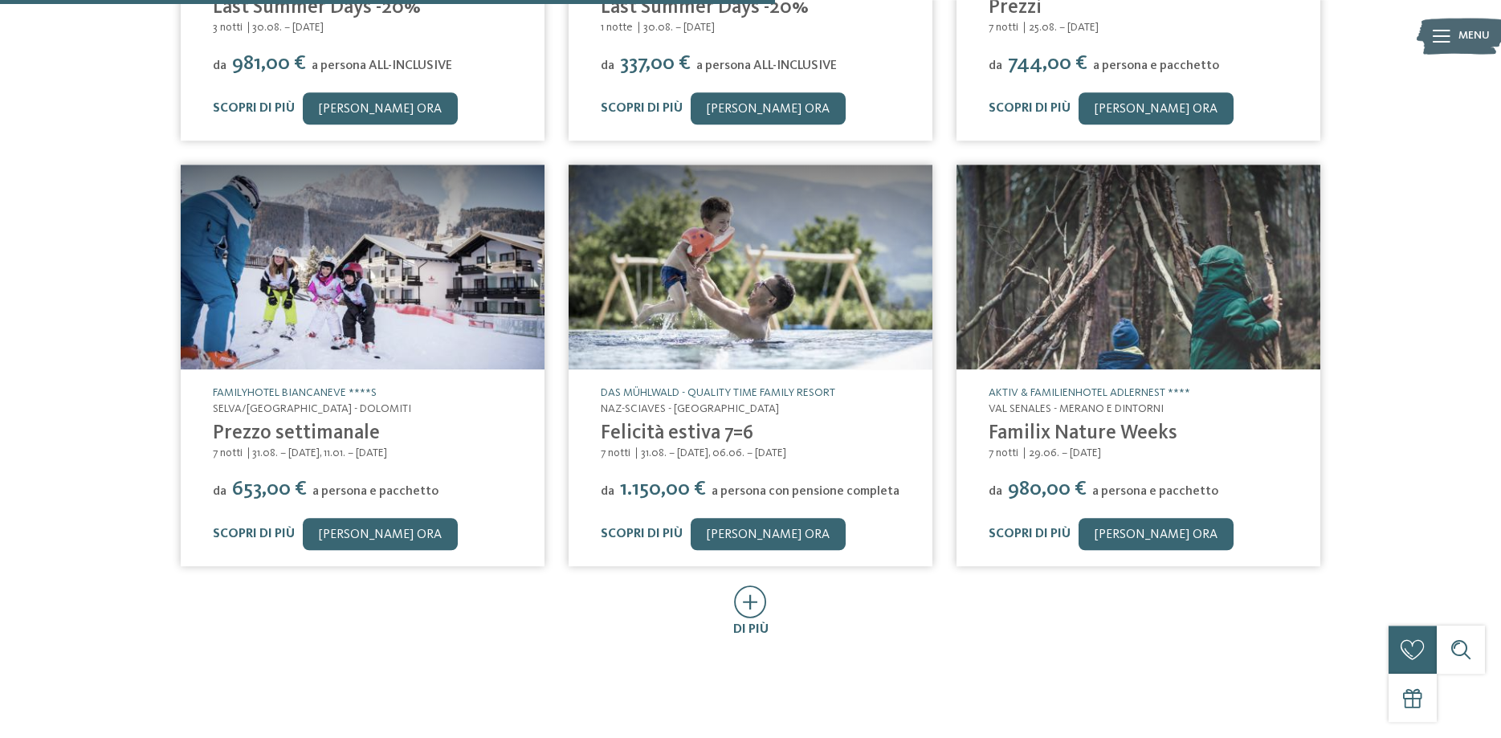
scroll to position [737, 0]
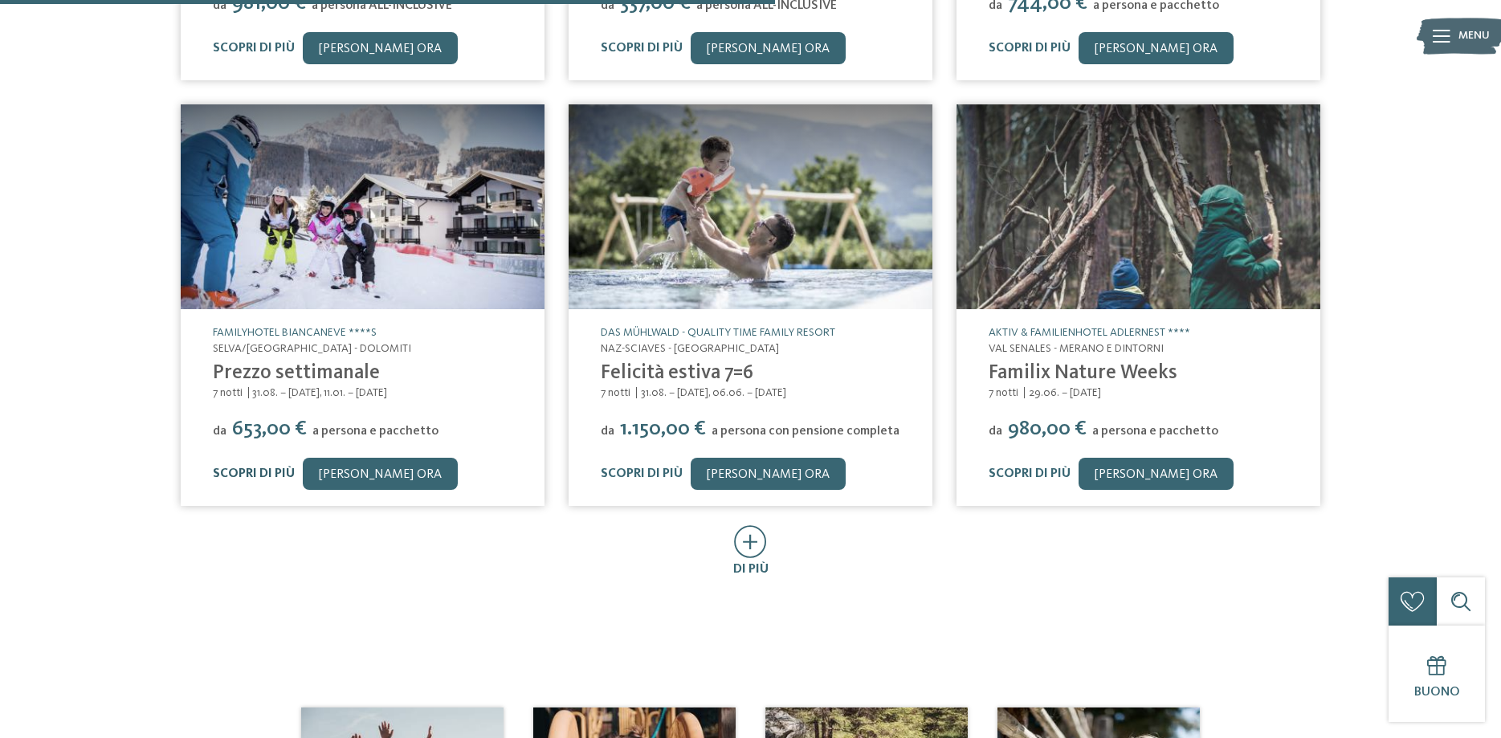
click at [253, 467] on link "Scopri di più" at bounding box center [254, 473] width 82 height 13
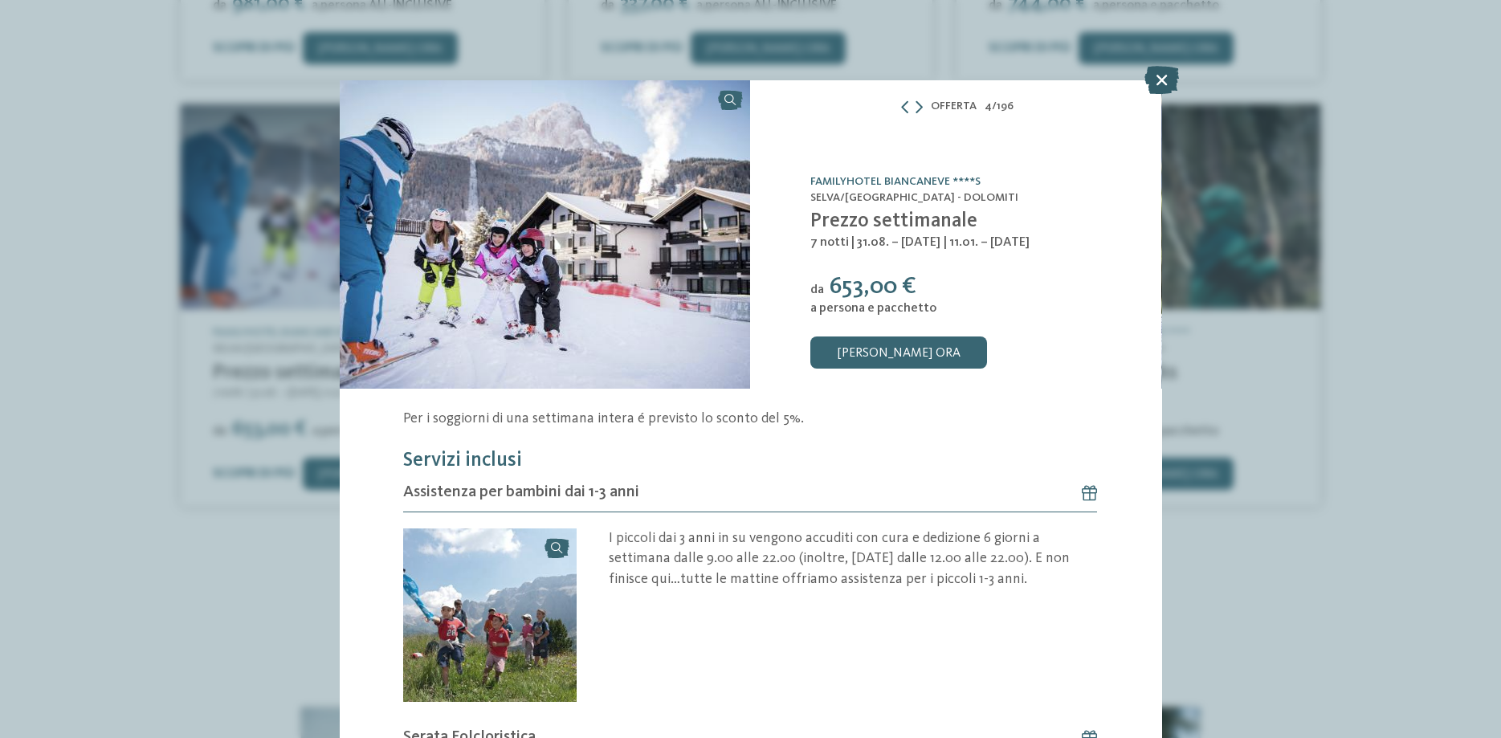
click at [1159, 79] on icon at bounding box center [1161, 80] width 35 height 28
